Goal: Information Seeking & Learning: Learn about a topic

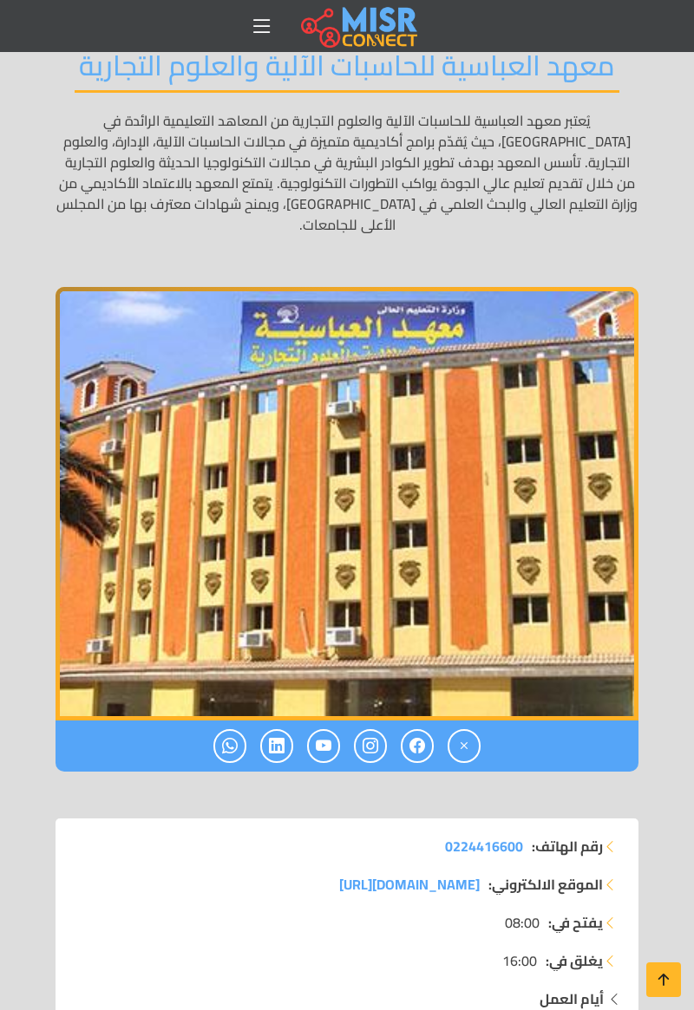
scroll to position [193, 0]
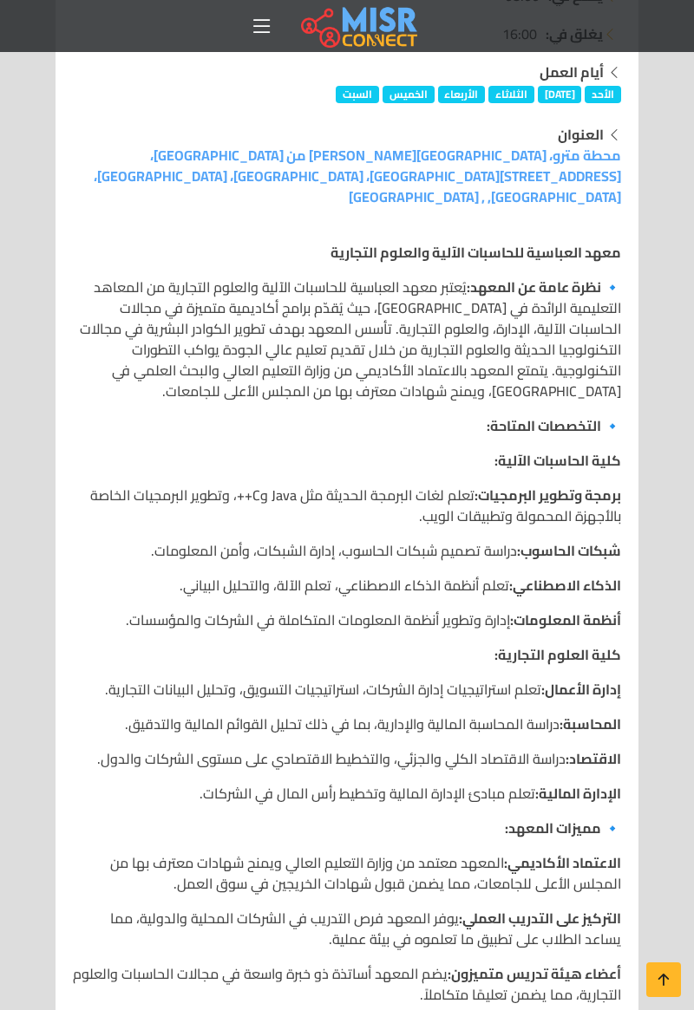
scroll to position [1112, 0]
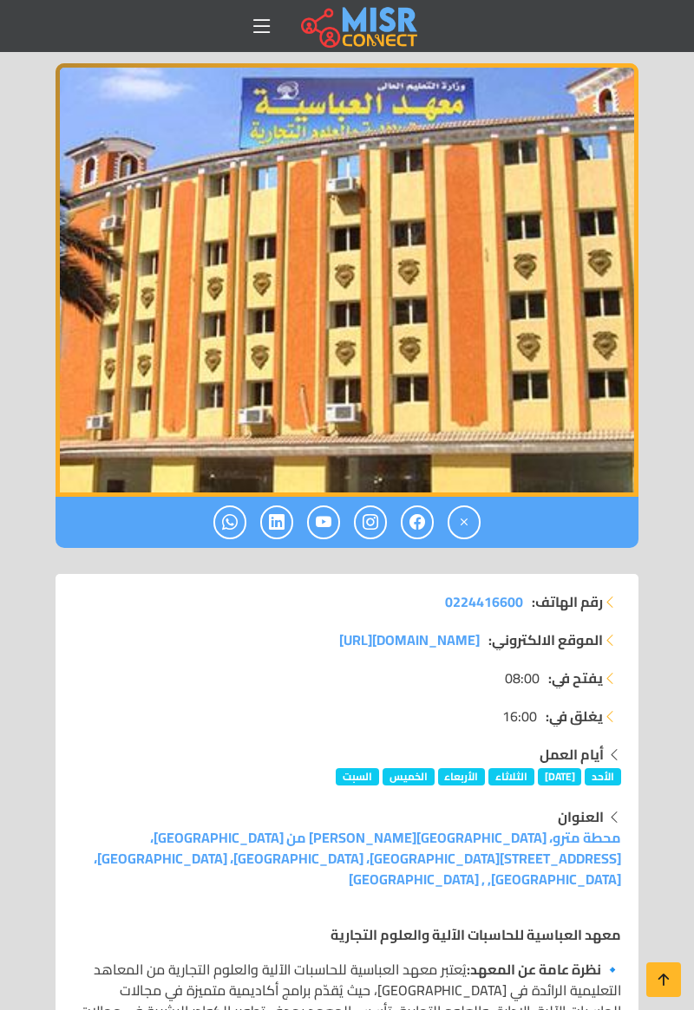
scroll to position [772, 0]
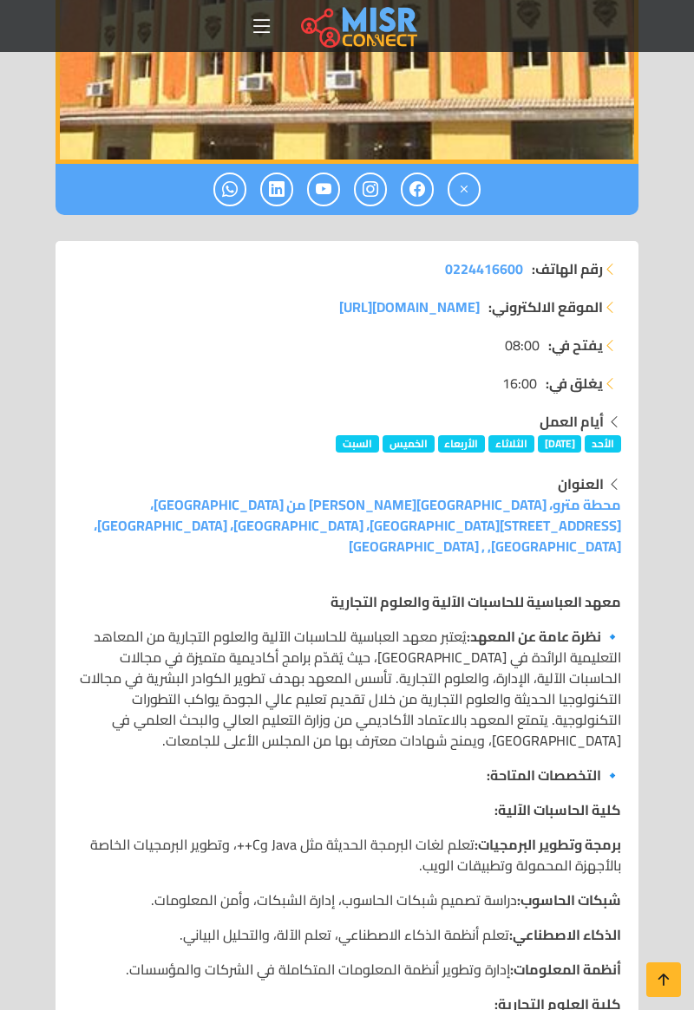
click at [659, 532] on section "معهد العباسية للحاسبات الآلية والعلوم التجارية يُعتبر معهد العباسية للحاسبات ال…" at bounding box center [347, 870] width 694 height 2954
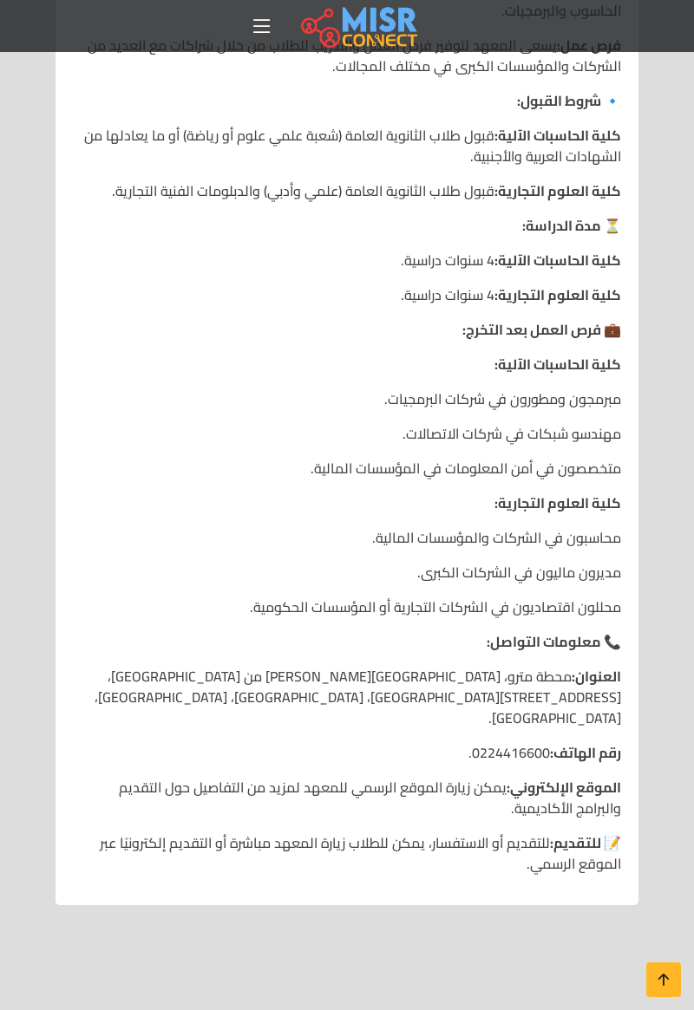
scroll to position [2209, 0]
